Goal: Task Accomplishment & Management: Manage account settings

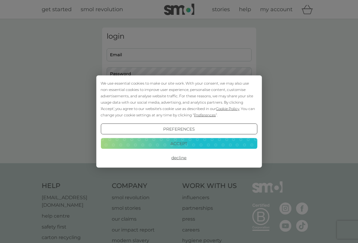
click at [180, 156] on button "Decline" at bounding box center [178, 157] width 156 height 11
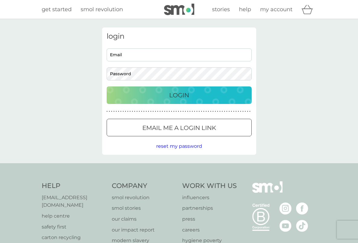
click at [187, 137] on div "login Email Password Login ● ● ● ● ● ● ● ● ● ● ● ● ● ● ● ● ● ● ● ● ● ● ● ● ● ● …" at bounding box center [179, 90] width 154 height 127
click at [188, 130] on div at bounding box center [179, 128] width 22 height 6
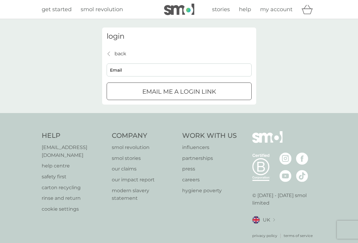
click at [128, 64] on input "Email" at bounding box center [179, 69] width 145 height 13
type input "tamsinkc@gmail.com"
click at [154, 90] on p "Email me a login link" at bounding box center [179, 92] width 74 height 10
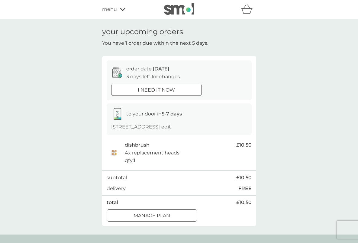
click at [12, 91] on div "your upcoming orders You have 1 order due within the next 5 days. order date [D…" at bounding box center [179, 126] width 358 height 215
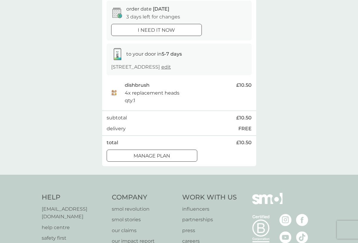
scroll to position [60, 0]
click at [170, 154] on p "Manage plan" at bounding box center [151, 155] width 37 height 8
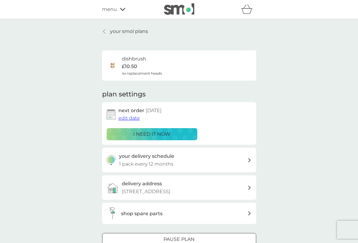
click at [127, 119] on span "edit date" at bounding box center [128, 118] width 21 height 6
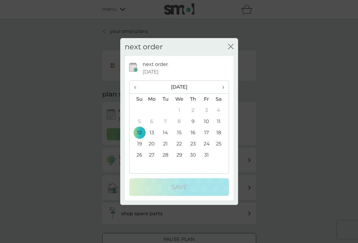
click at [224, 87] on th "›" at bounding box center [220, 87] width 15 height 13
click at [204, 122] on td "12" at bounding box center [207, 121] width 14 height 11
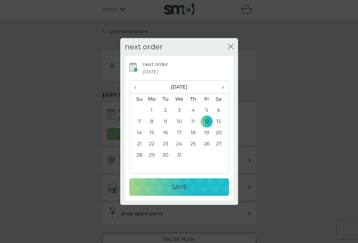
click at [206, 184] on div "Save" at bounding box center [178, 187] width 87 height 10
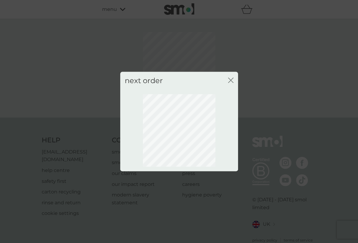
click at [231, 79] on icon "close" at bounding box center [232, 80] width 2 height 5
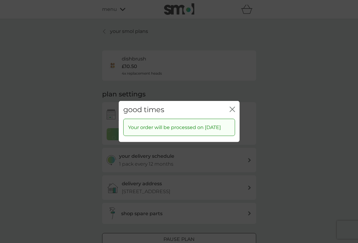
click at [233, 107] on icon "close" at bounding box center [231, 109] width 5 height 5
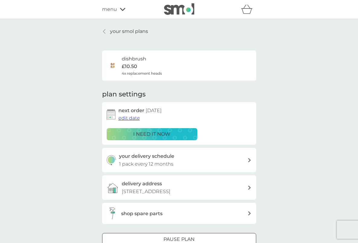
click at [119, 33] on p "your smol plans" at bounding box center [129, 31] width 38 height 8
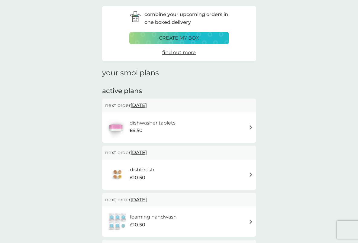
scroll to position [91, 0]
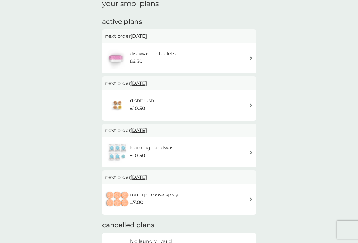
click at [159, 54] on h6 "dishwasher tablets" at bounding box center [152, 54] width 46 height 8
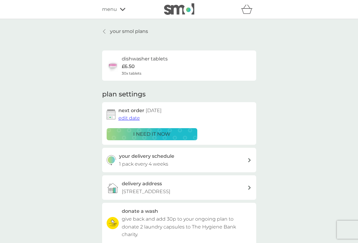
click at [132, 118] on span "edit date" at bounding box center [128, 118] width 21 height 6
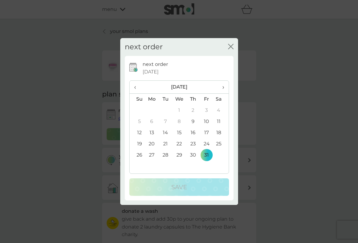
click at [223, 87] on span "›" at bounding box center [221, 87] width 6 height 13
click at [194, 131] on td "13" at bounding box center [193, 132] width 14 height 11
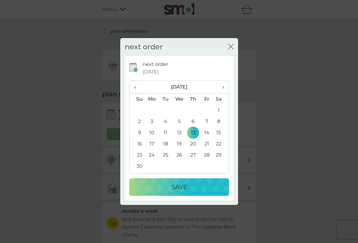
click at [201, 188] on div "Save" at bounding box center [178, 187] width 87 height 10
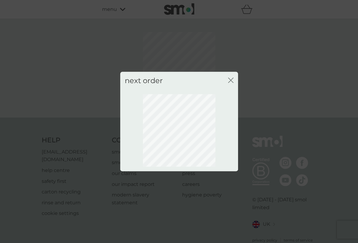
click at [233, 80] on icon "close" at bounding box center [230, 80] width 5 height 5
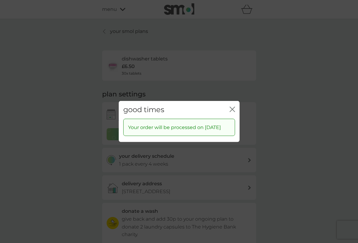
click at [234, 107] on icon "close" at bounding box center [233, 109] width 2 height 5
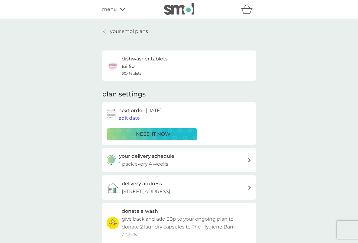
click at [112, 32] on p "your smol plans" at bounding box center [129, 31] width 38 height 8
